Goal: Task Accomplishment & Management: Complete application form

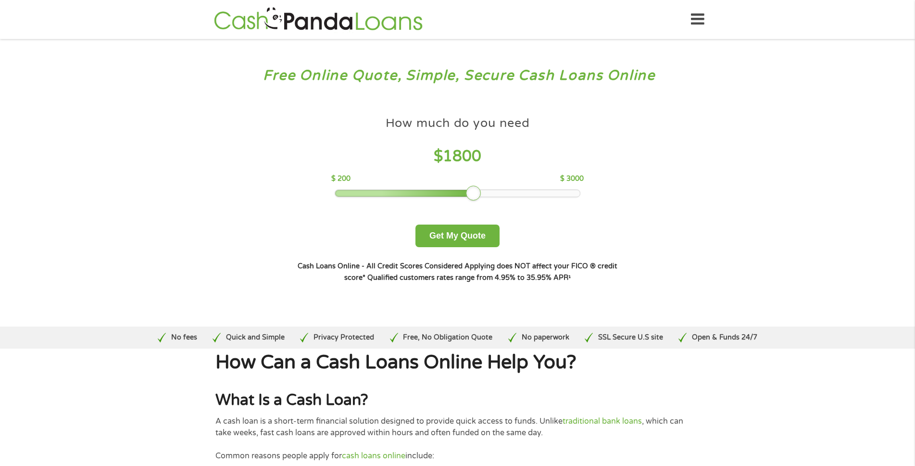
drag, startPoint x: 405, startPoint y: 195, endPoint x: 480, endPoint y: 202, distance: 75.8
click at [480, 202] on div "How much do you need $ 1800 $ 200 $ 3000 Get My Quote" at bounding box center [457, 180] width 337 height 136
click at [469, 237] on button "Get My Quote" at bounding box center [457, 236] width 84 height 23
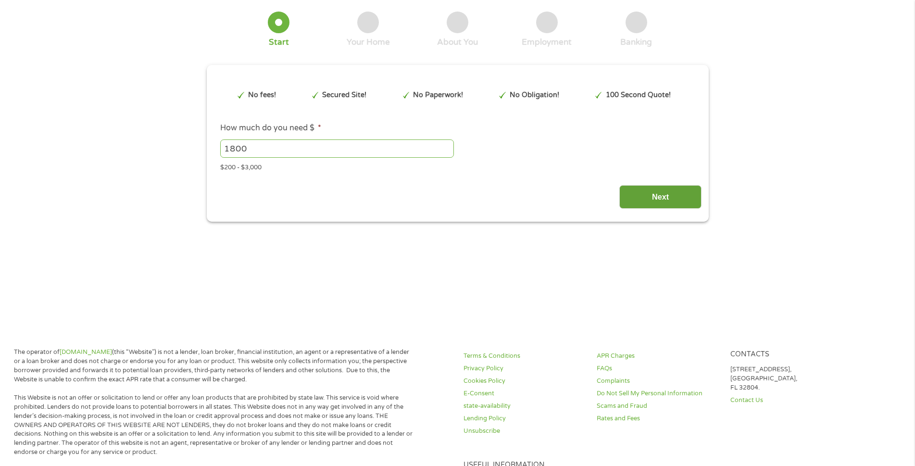
click at [669, 197] on input "Next" at bounding box center [660, 197] width 82 height 24
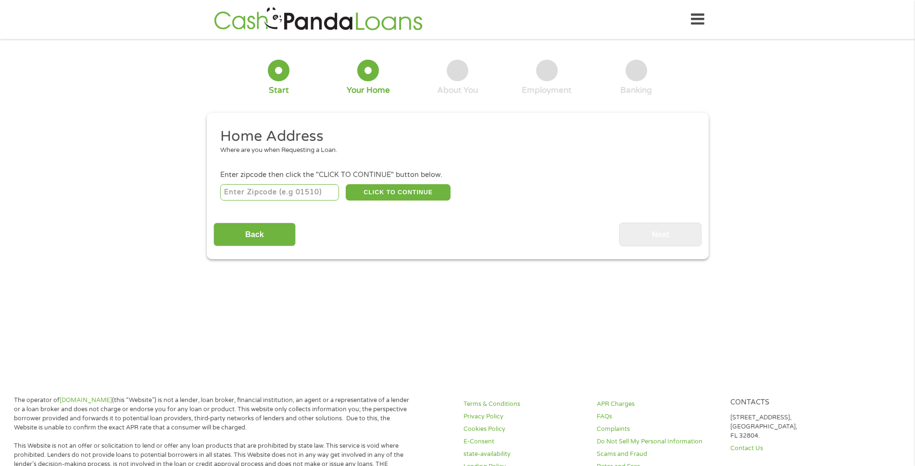
click at [289, 189] on input "number" at bounding box center [279, 192] width 119 height 16
type input "30214"
select select "[US_STATE]"
click at [410, 190] on button "CLICK TO CONTINUE" at bounding box center [398, 192] width 105 height 16
type input "30214"
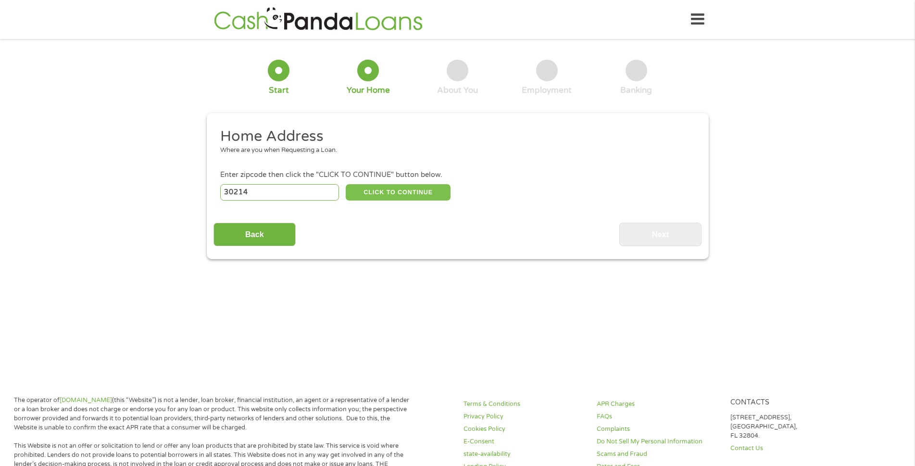
type input "[GEOGRAPHIC_DATA]"
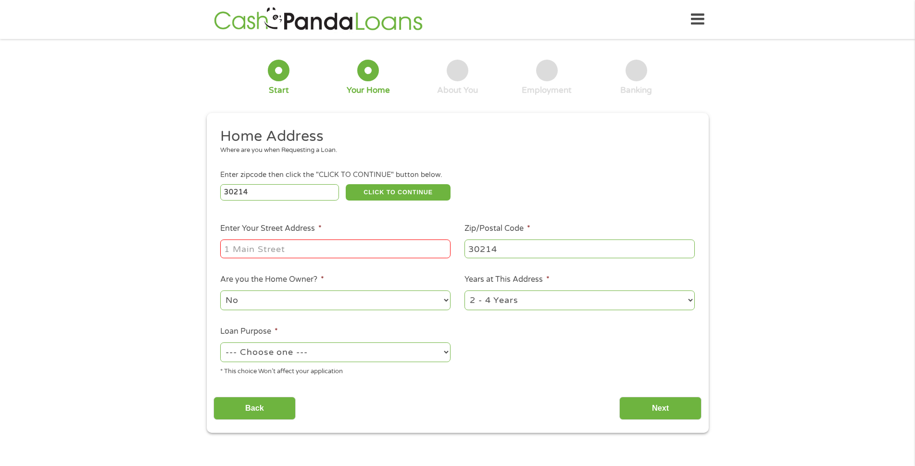
click at [337, 245] on input "Enter Your Street Address *" at bounding box center [335, 248] width 230 height 18
type input "[STREET_ADDRESS]"
click at [383, 355] on select "--- Choose one --- Pay Bills Debt Consolidation Home Improvement Major Purchase…" at bounding box center [335, 352] width 230 height 20
select select "shorttermcash"
click at [220, 342] on select "--- Choose one --- Pay Bills Debt Consolidation Home Improvement Major Purchase…" at bounding box center [335, 352] width 230 height 20
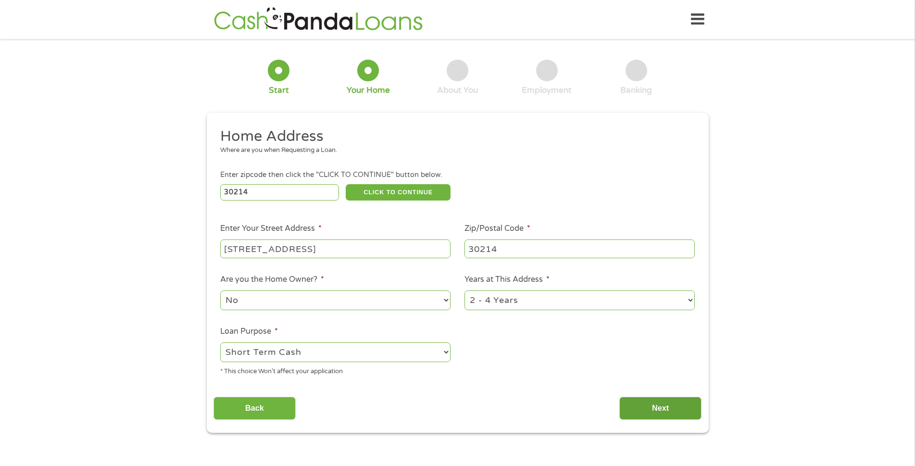
click at [642, 413] on input "Next" at bounding box center [660, 409] width 82 height 24
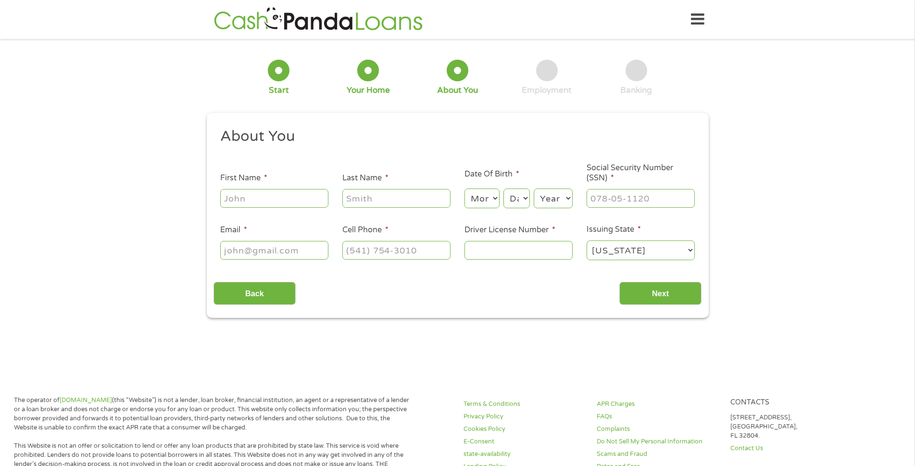
scroll to position [3, 0]
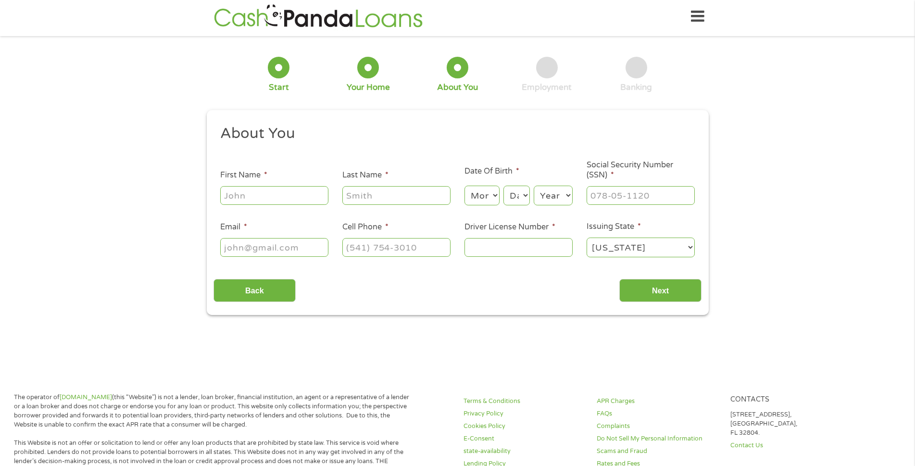
click at [277, 196] on input "First Name *" at bounding box center [274, 195] width 108 height 18
type input "[PERSON_NAME]"
type input "Wearen"
type input "[EMAIL_ADDRESS][DOMAIN_NAME]"
type input "[PHONE_NUMBER]"
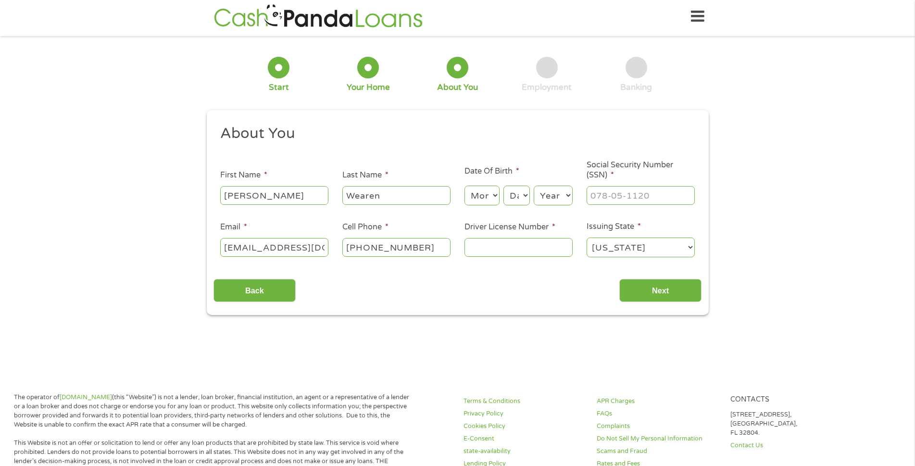
click at [494, 198] on select "Month 1 2 3 4 5 6 7 8 9 10 11 12" at bounding box center [482, 196] width 35 height 20
select select "8"
click at [465, 186] on select "Month 1 2 3 4 5 6 7 8 9 10 11 12" at bounding box center [482, 196] width 35 height 20
click at [525, 194] on select "Day 1 2 3 4 5 6 7 8 9 10 11 12 13 14 15 16 17 18 19 20 21 22 23 24 25 26 27 28 …" at bounding box center [516, 196] width 26 height 20
select select "20"
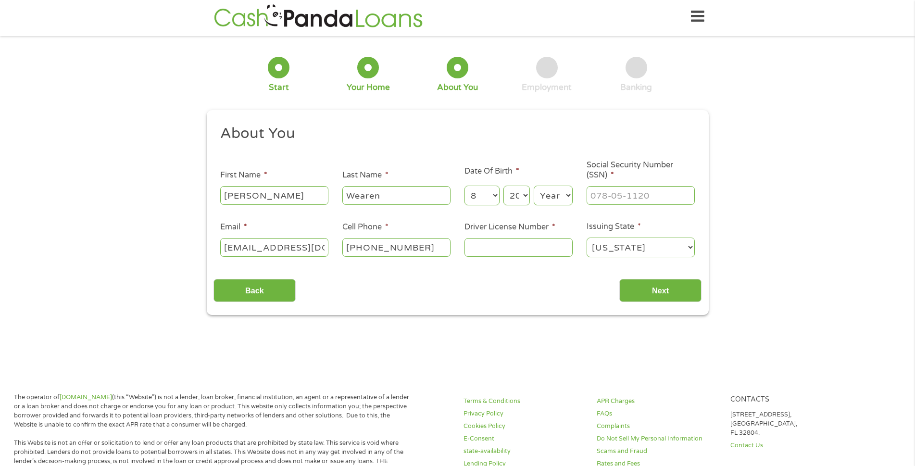
click at [503, 186] on select "Day 1 2 3 4 5 6 7 8 9 10 11 12 13 14 15 16 17 18 19 20 21 22 23 24 25 26 27 28 …" at bounding box center [516, 196] width 26 height 20
click at [554, 201] on select "Year [DATE] 2006 2005 2004 2003 2002 2001 2000 1999 1998 1997 1996 1995 1994 19…" at bounding box center [553, 196] width 39 height 20
select select "1983"
click at [534, 186] on select "Year [DATE] 2006 2005 2004 2003 2002 2001 2000 1999 1998 1997 1996 1995 1994 19…" at bounding box center [553, 196] width 39 height 20
click at [594, 193] on input "___-__-____" at bounding box center [641, 195] width 108 height 18
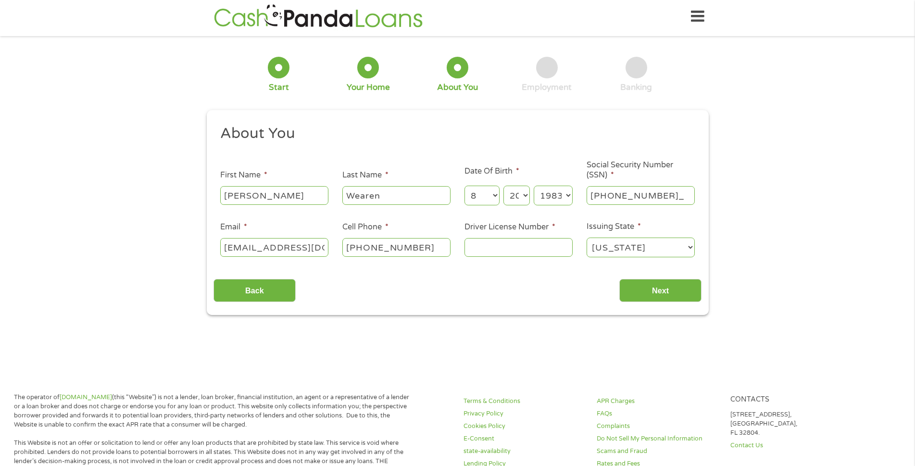
type input "166-64-0483"
click at [500, 244] on input "Driver License Number *" at bounding box center [519, 247] width 108 height 18
click at [497, 249] on input "06014753" at bounding box center [519, 247] width 108 height 18
type input "06016753"
click at [664, 294] on input "Next" at bounding box center [660, 291] width 82 height 24
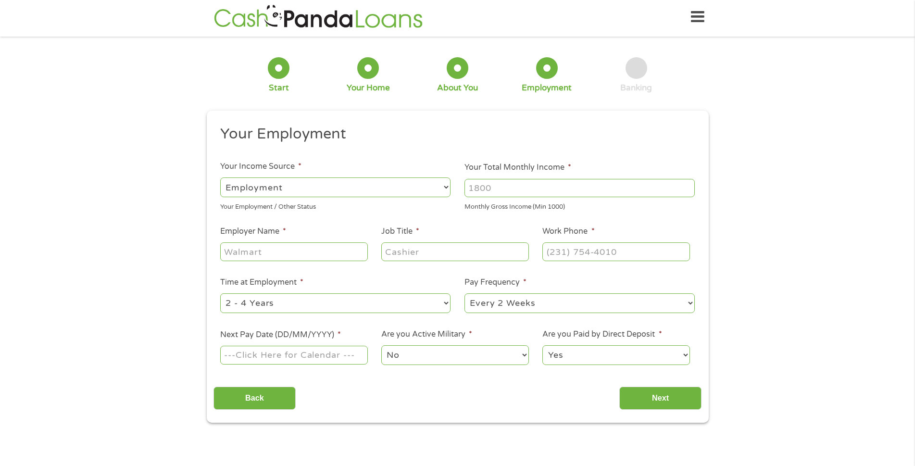
scroll to position [0, 0]
click at [287, 251] on input "Employer Name *" at bounding box center [293, 251] width 147 height 18
type input "Bluebird"
click at [448, 249] on input "Job Title *" at bounding box center [454, 251] width 147 height 18
type input "supervisoe"
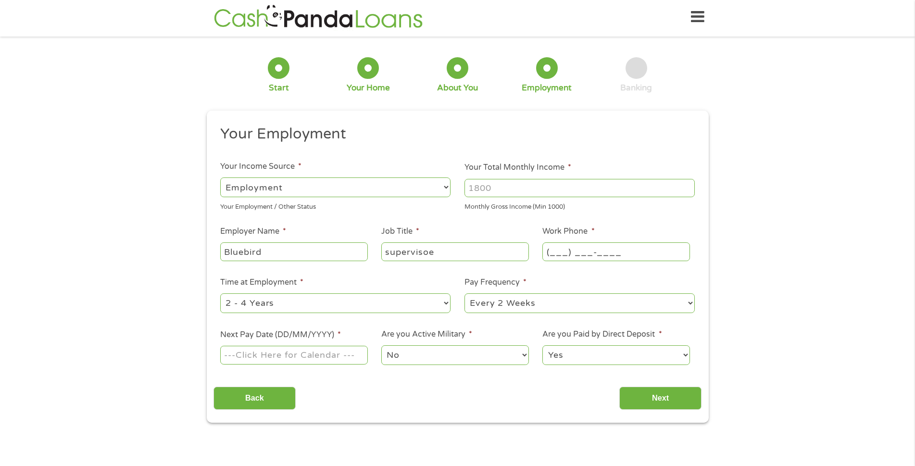
click at [593, 253] on input "(___) ___-____" at bounding box center [615, 251] width 147 height 18
click at [557, 250] on input "(___) ___-4789" at bounding box center [615, 251] width 147 height 18
click at [552, 251] on input "(___) ___-4789" at bounding box center [615, 251] width 147 height 18
type input "[PHONE_NUMBER]"
click at [647, 303] on select "--- Choose one --- Every 2 Weeks Every Week Monthly Semi-Monthly" at bounding box center [580, 303] width 230 height 20
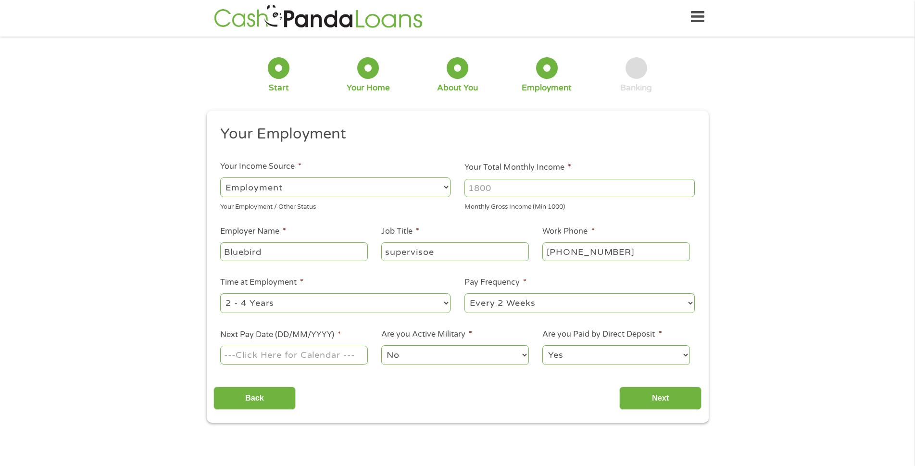
select select "semimonthly"
click at [465, 293] on select "--- Choose one --- Every 2 Weeks Every Week Monthly Semi-Monthly" at bounding box center [580, 303] width 230 height 20
click at [333, 354] on input "Next Pay Date (DD/MM/YYYY) *" at bounding box center [293, 355] width 147 height 18
type input "[DATE]"
click at [656, 394] on input "Next" at bounding box center [660, 399] width 82 height 24
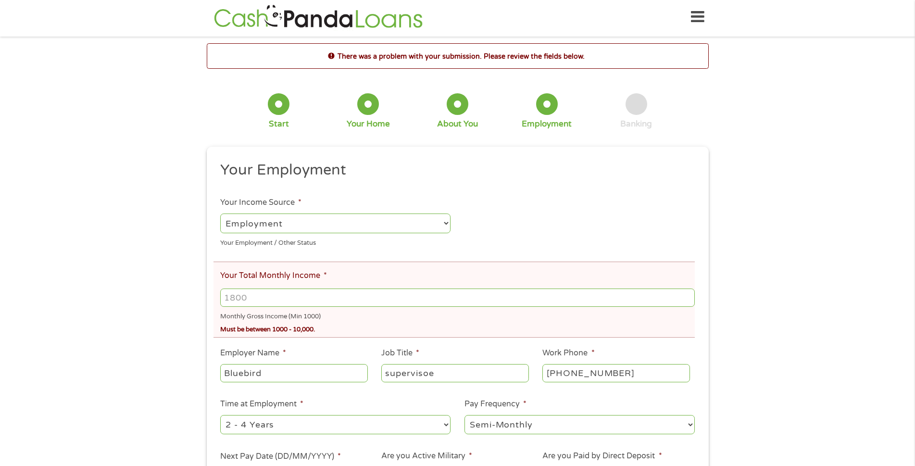
drag, startPoint x: 288, startPoint y: 298, endPoint x: 233, endPoint y: 287, distance: 56.4
click at [233, 287] on div at bounding box center [457, 298] width 474 height 22
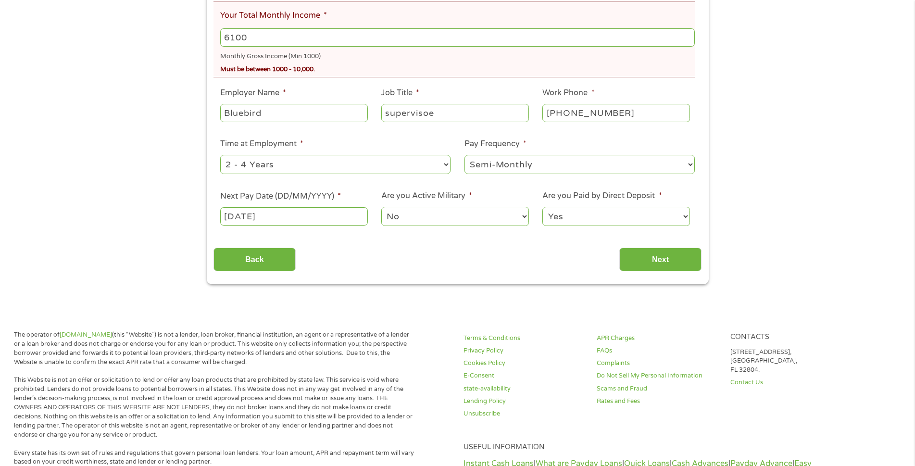
scroll to position [291, 0]
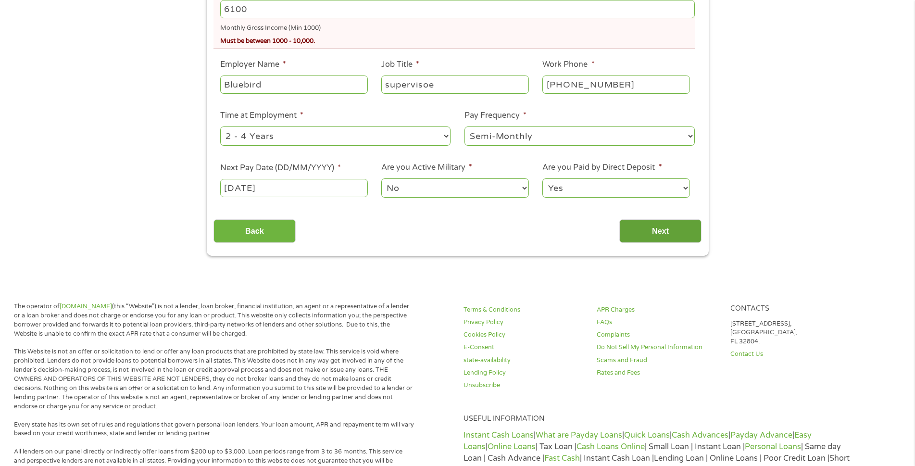
type input "6100"
click at [636, 226] on input "Next" at bounding box center [660, 231] width 82 height 24
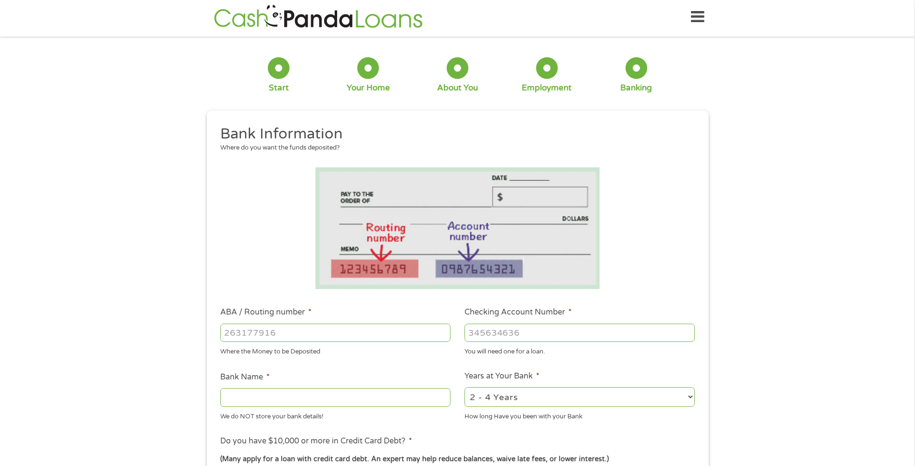
scroll to position [0, 0]
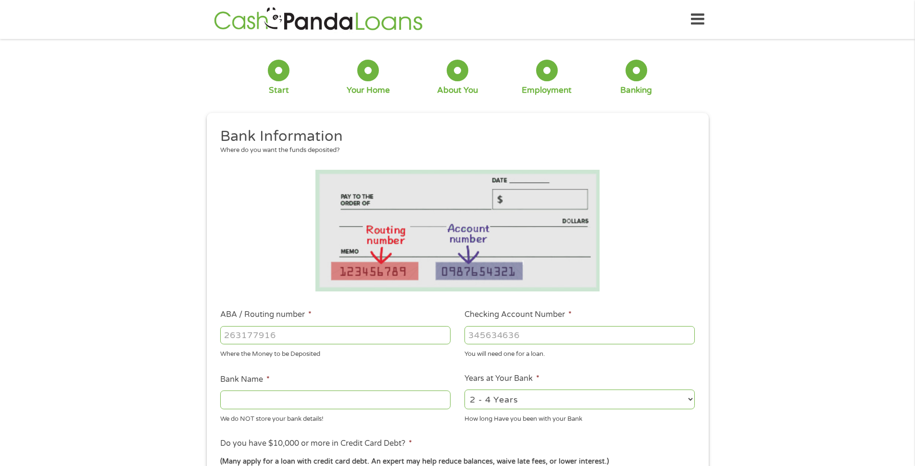
click at [352, 337] on input "ABA / Routing number *" at bounding box center [335, 335] width 230 height 18
type input "061113415"
type input "BBT GA"
type input "061113415"
click at [526, 337] on input "Checking Account Number *" at bounding box center [580, 335] width 230 height 18
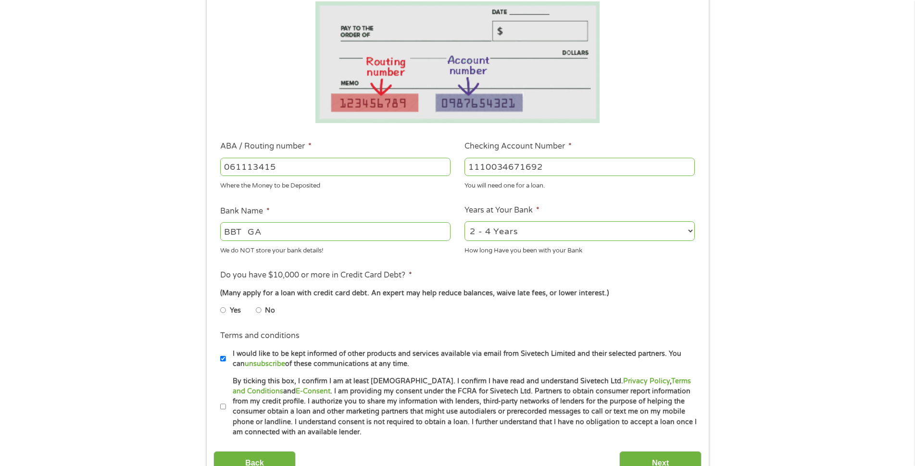
scroll to position [192, 0]
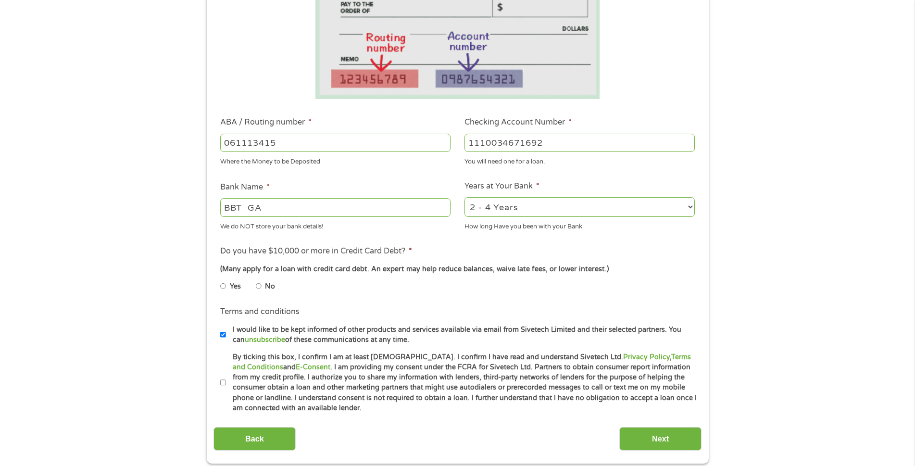
type input "1110034671692"
click at [258, 283] on input "No" at bounding box center [259, 285] width 6 height 15
radio input "true"
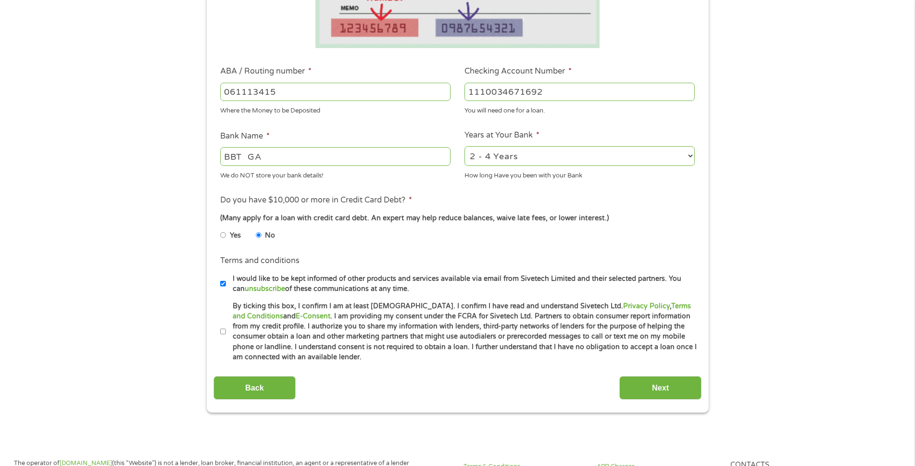
scroll to position [289, 0]
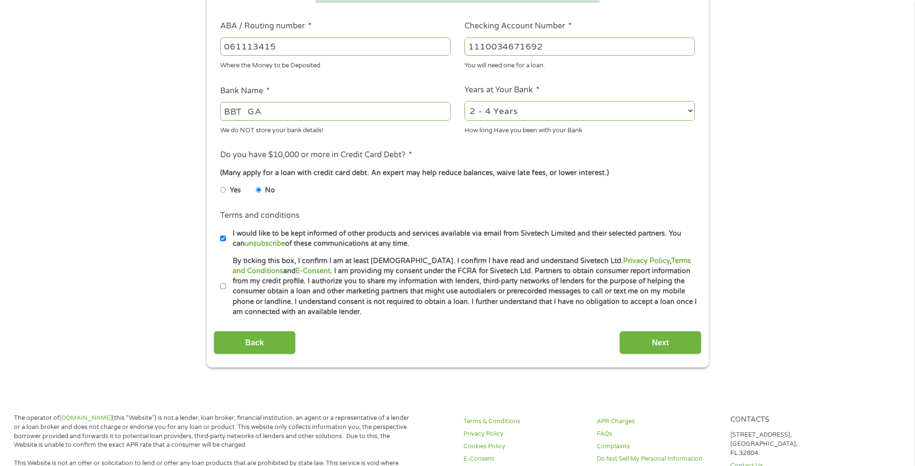
click at [226, 283] on label "By ticking this box, I confirm I am at least [DEMOGRAPHIC_DATA]. I confirm I ha…" at bounding box center [462, 287] width 472 height 62
click at [226, 283] on input "By ticking this box, I confirm I am at least [DEMOGRAPHIC_DATA]. I confirm I ha…" at bounding box center [223, 286] width 6 height 15
checkbox input "true"
click at [668, 345] on input "Next" at bounding box center [660, 343] width 82 height 24
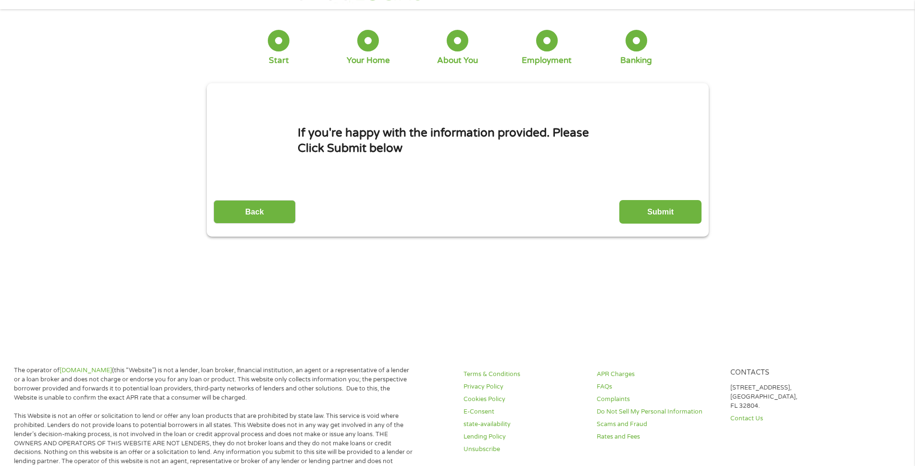
scroll to position [0, 0]
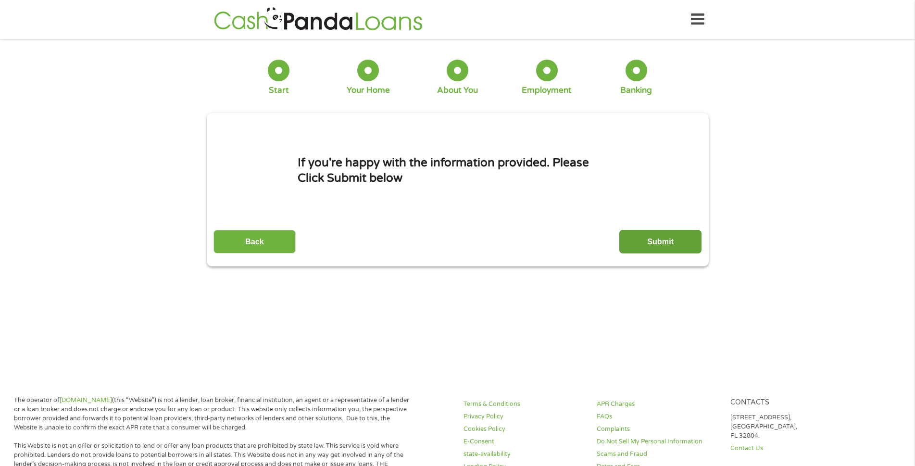
click at [644, 239] on input "Submit" at bounding box center [660, 242] width 82 height 24
